Goal: Task Accomplishment & Management: Manage account settings

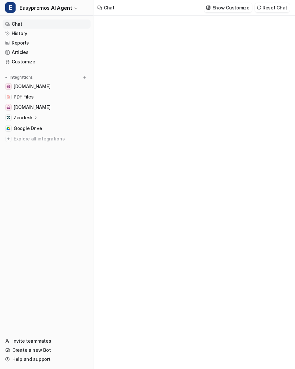
type textarea "**********"
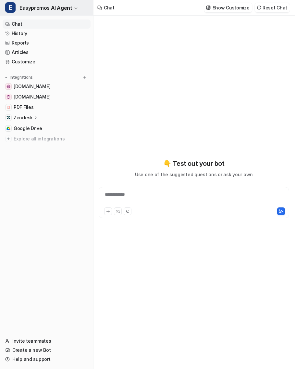
click at [69, 12] on button "E Easypromos AI Agent" at bounding box center [46, 8] width 93 height 16
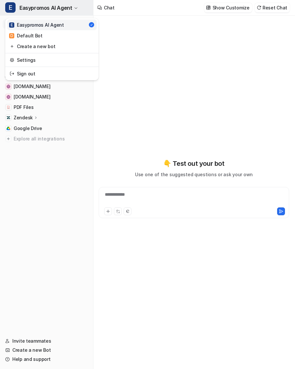
click at [68, 12] on span "Easypromos AI Agent" at bounding box center [45, 7] width 53 height 9
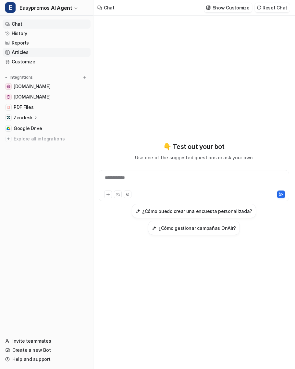
click at [47, 49] on link "Articles" at bounding box center [47, 52] width 88 height 9
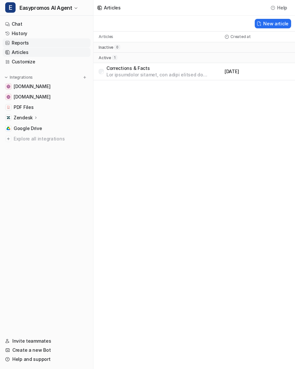
click at [47, 40] on link "Reports" at bounding box center [47, 42] width 88 height 9
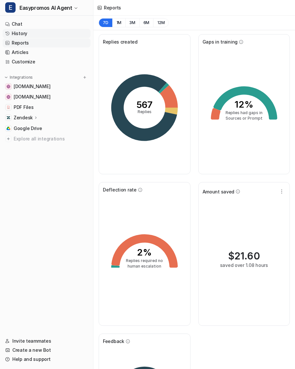
click at [38, 36] on link "History" at bounding box center [47, 33] width 88 height 9
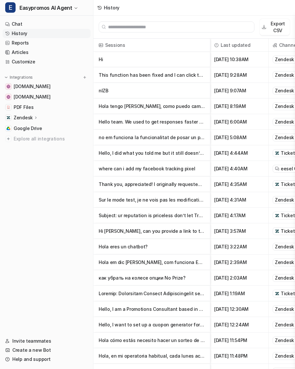
click at [172, 74] on p "This function has been fixed and I can click to their profile now. But I have a…" at bounding box center [152, 75] width 106 height 16
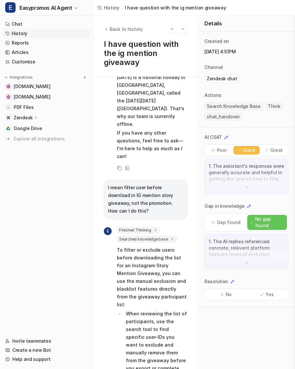
scroll to position [604, 0]
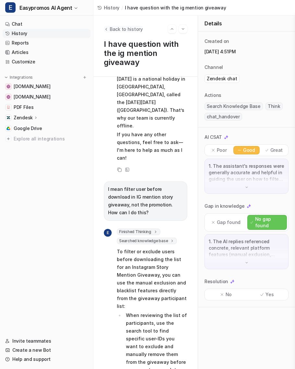
click at [108, 28] on icon "Back to history" at bounding box center [106, 29] width 5 height 5
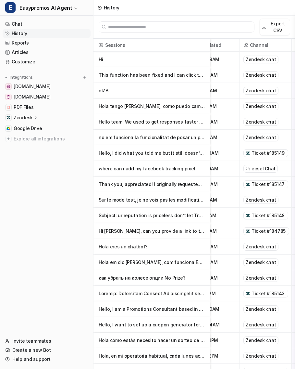
scroll to position [0, 32]
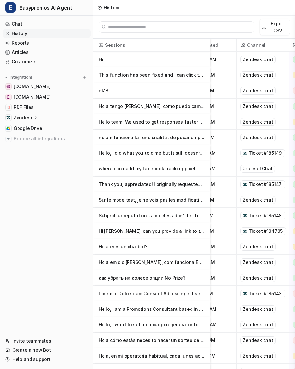
click at [175, 170] on p "where can i add my facebook tracking pixel" at bounding box center [152, 169] width 106 height 16
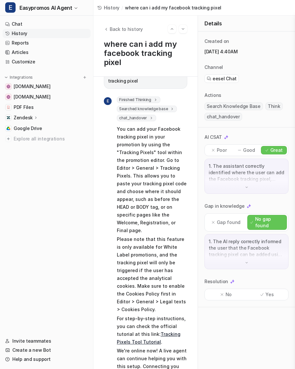
scroll to position [23, 0]
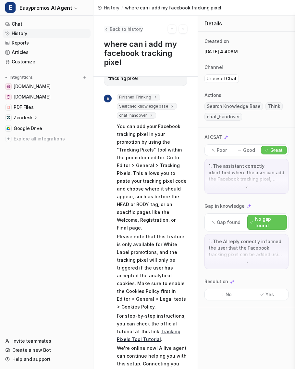
click at [110, 27] on span "Back to history" at bounding box center [126, 29] width 33 height 7
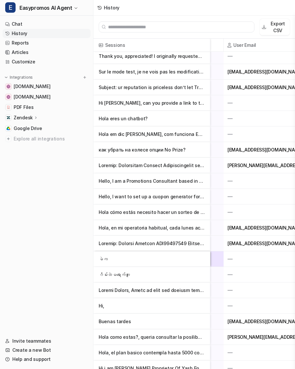
scroll to position [129, 375]
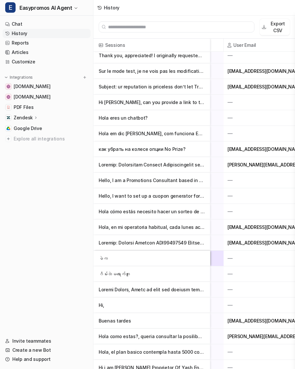
click at [150, 296] on p at bounding box center [152, 290] width 106 height 16
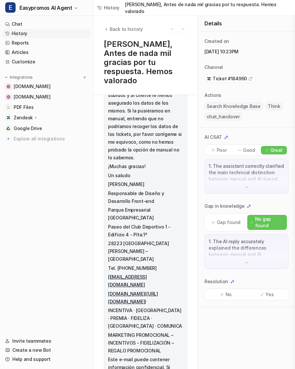
scroll to position [1402, 0]
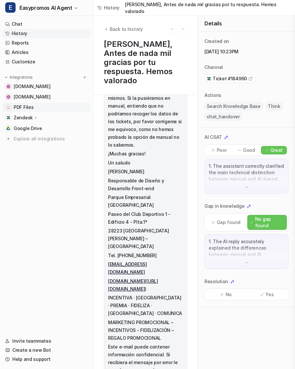
click at [17, 108] on span "PDF Files" at bounding box center [24, 107] width 20 height 6
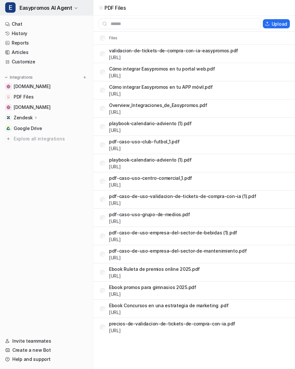
click at [57, 9] on span "Easypromos AI Agent" at bounding box center [45, 7] width 53 height 9
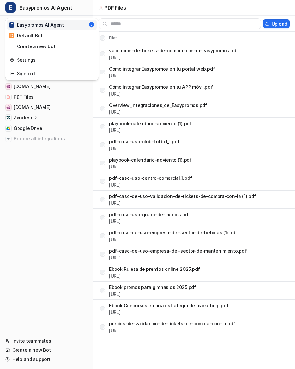
click at [42, 96] on div "E Easypromos AI Agent E Easypromos AI Agent D Default Bot Create a new bot Sett…" at bounding box center [47, 184] width 94 height 369
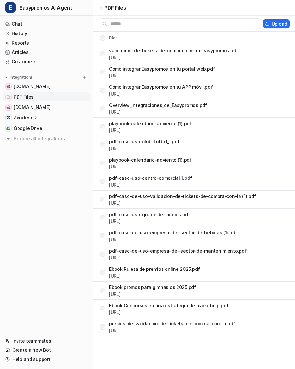
click at [32, 96] on span "PDF Files" at bounding box center [24, 97] width 20 height 6
click at [41, 36] on link "History" at bounding box center [47, 33] width 88 height 9
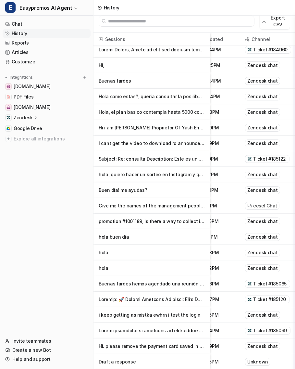
scroll to position [363, 27]
click at [144, 161] on p "Subject: Re: consulta Description: Este es un seguimiento de su solicitud anter…" at bounding box center [152, 159] width 106 height 16
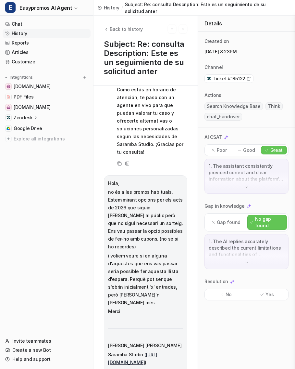
scroll to position [509, 0]
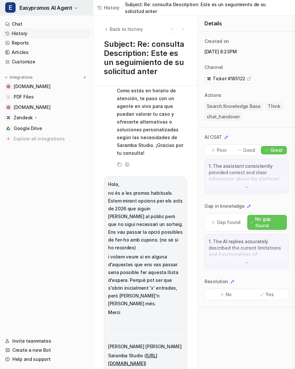
click at [58, 9] on span "Easypromos AI Agent" at bounding box center [45, 7] width 53 height 9
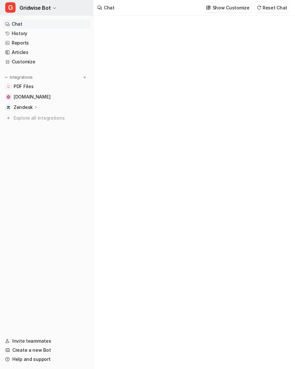
type textarea "**********"
click at [48, 4] on span "Gridwise Bot" at bounding box center [34, 7] width 31 height 9
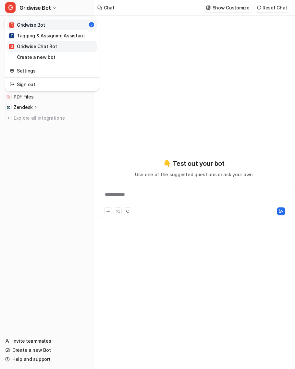
click at [52, 49] on div "G Gridwise Chat Bot" at bounding box center [33, 46] width 48 height 7
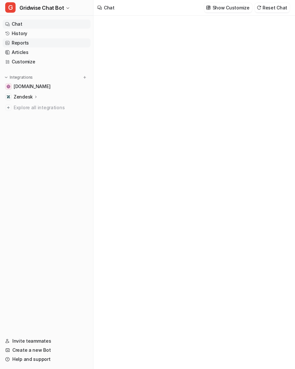
type textarea "**********"
click at [42, 41] on link "Reports" at bounding box center [47, 42] width 88 height 9
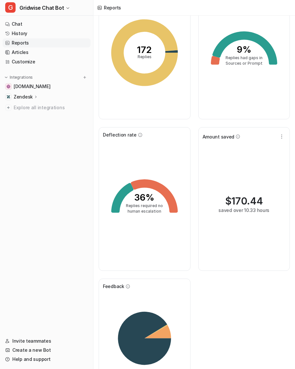
scroll to position [108, 0]
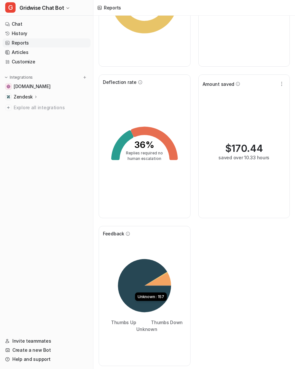
click at [140, 276] on icon at bounding box center [144, 285] width 53 height 53
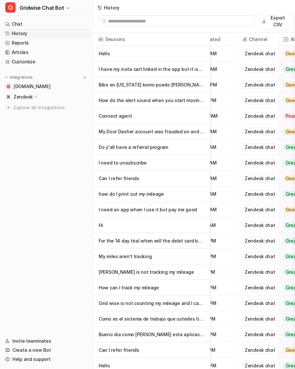
scroll to position [0, 62]
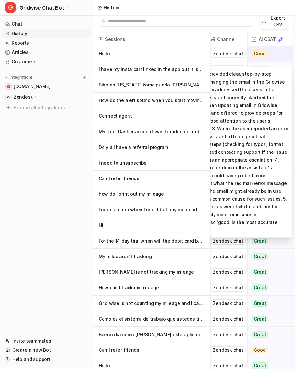
click at [268, 55] on div "Good" at bounding box center [268, 54] width 41 height 16
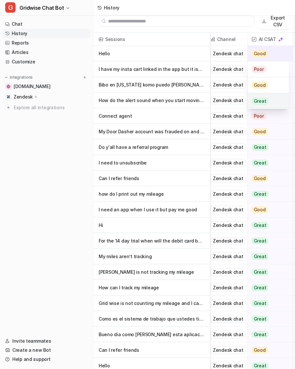
click at [272, 98] on div "Great" at bounding box center [268, 101] width 41 height 16
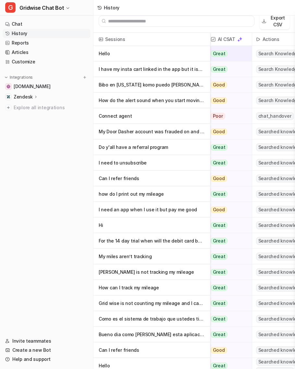
scroll to position [0, 181]
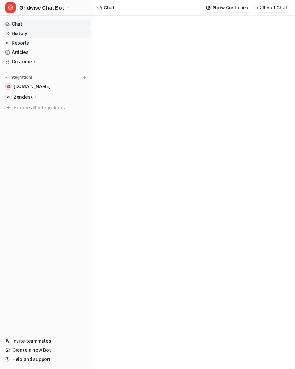
type textarea "**********"
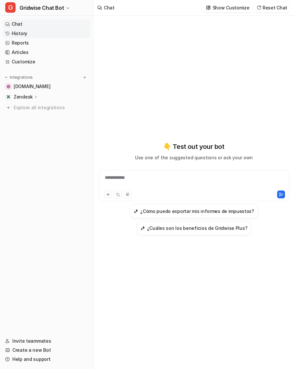
click at [36, 32] on link "History" at bounding box center [47, 33] width 88 height 9
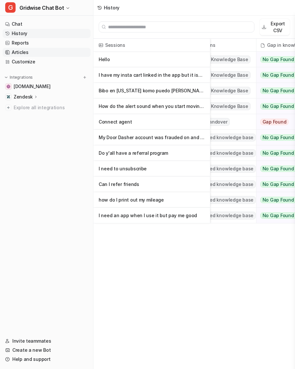
scroll to position [0, 170]
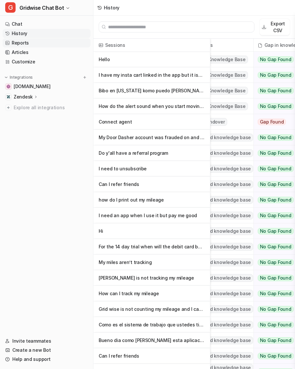
click at [36, 41] on link "Reports" at bounding box center [47, 42] width 88 height 9
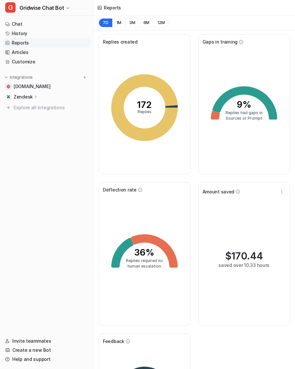
scroll to position [108, 0]
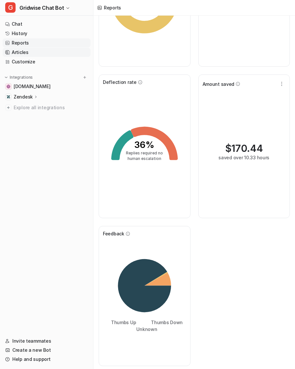
click at [38, 51] on link "Articles" at bounding box center [47, 52] width 88 height 9
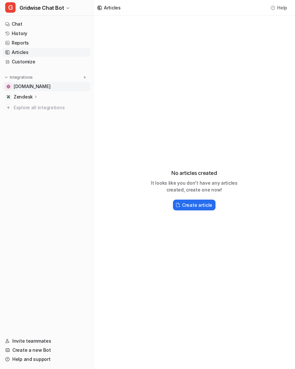
click at [29, 88] on span "[DOMAIN_NAME]" at bounding box center [32, 86] width 37 height 6
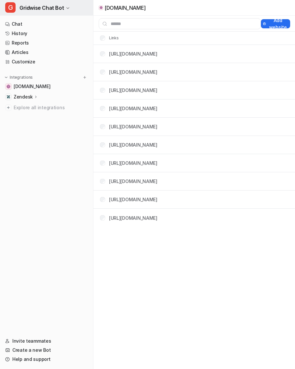
click at [59, 4] on span "Gridwise Chat Bot" at bounding box center [41, 7] width 45 height 9
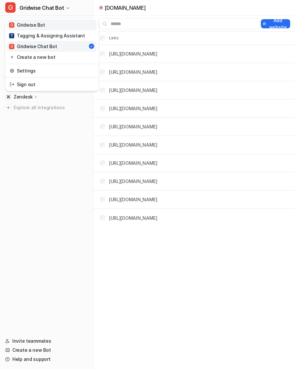
click at [56, 28] on link "G Gridwise Bot" at bounding box center [52, 24] width 90 height 11
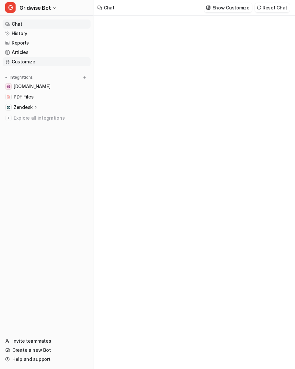
type textarea "**********"
click at [26, 53] on link "Articles" at bounding box center [47, 52] width 88 height 9
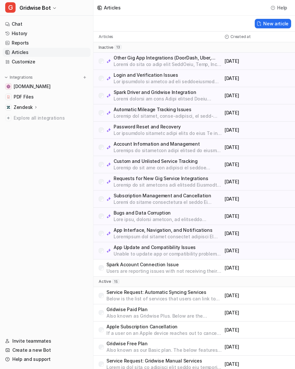
click at [31, 107] on p "Zendesk" at bounding box center [23, 107] width 19 height 6
click at [39, 136] on link "AI Agent" at bounding box center [49, 135] width 81 height 9
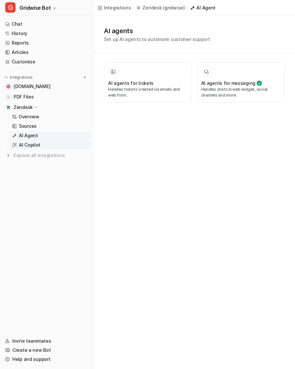
click at [47, 143] on link "AI Copilot" at bounding box center [49, 144] width 81 height 9
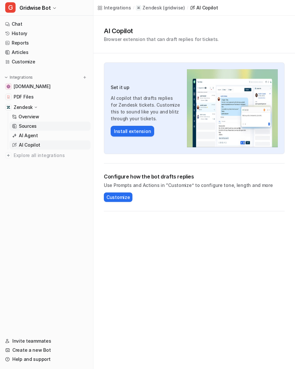
click at [53, 126] on link "Sources" at bounding box center [49, 126] width 81 height 9
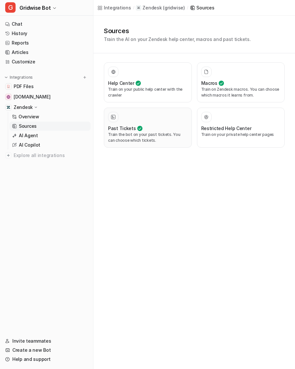
click at [159, 135] on p "Train the bot on your past tickets. You can choose which tickets." at bounding box center [148, 138] width 80 height 12
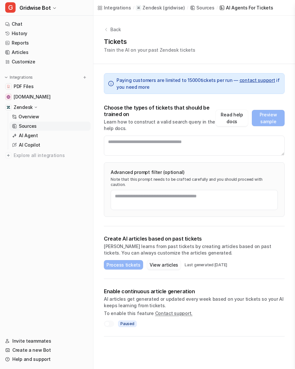
click at [165, 260] on button "View articles" at bounding box center [164, 264] width 34 height 9
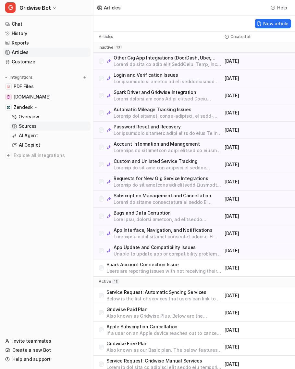
click at [29, 124] on p "Sources" at bounding box center [28, 126] width 18 height 6
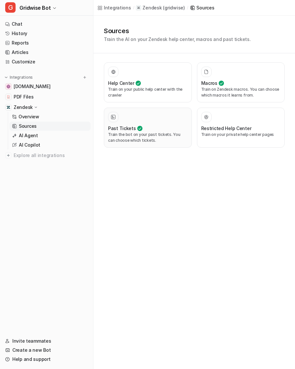
click at [166, 121] on div at bounding box center [148, 117] width 80 height 10
